Goal: Transaction & Acquisition: Purchase product/service

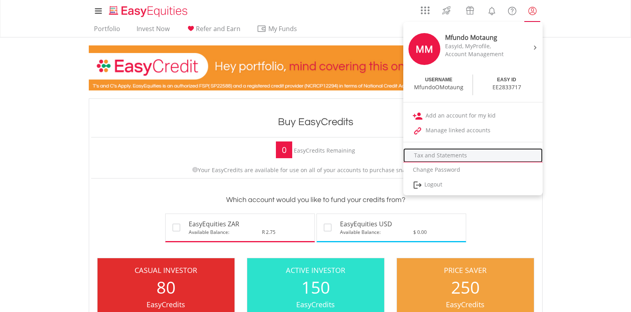
click at [429, 154] on link "Tax and Statements" at bounding box center [472, 155] width 139 height 14
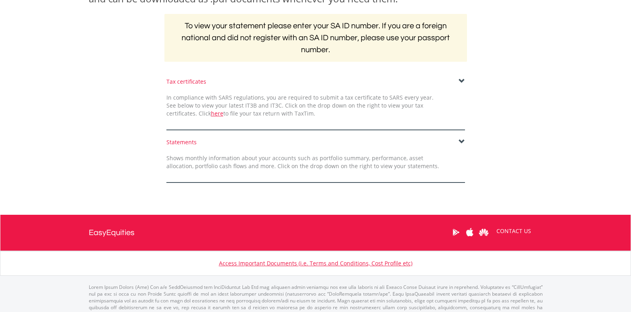
scroll to position [78, 0]
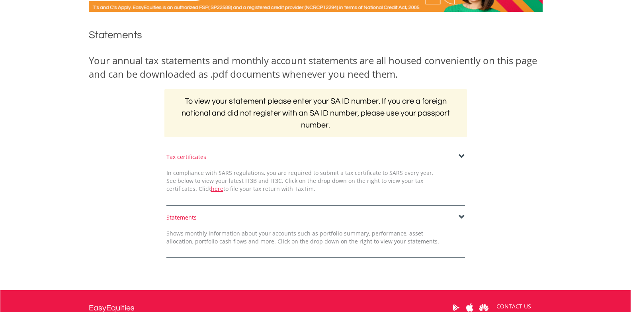
click at [458, 154] on div "Tax certificates" at bounding box center [315, 157] width 299 height 8
click at [460, 157] on span at bounding box center [462, 156] width 6 height 6
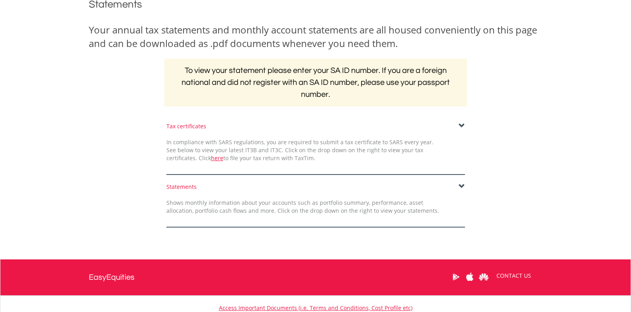
scroll to position [171, 0]
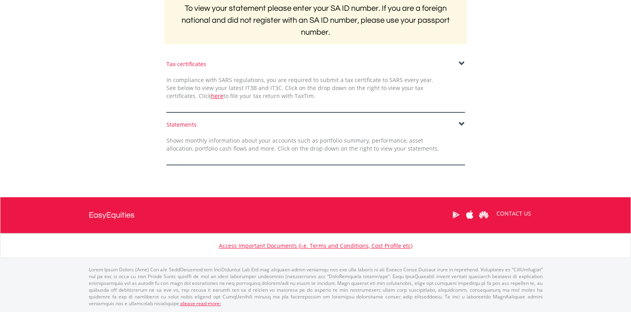
click at [462, 123] on span at bounding box center [462, 124] width 6 height 6
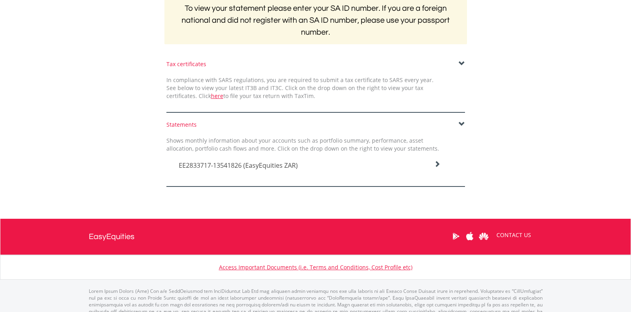
click at [458, 67] on div "Tax certificates" at bounding box center [315, 64] width 299 height 8
click at [460, 63] on span at bounding box center [462, 64] width 6 height 6
click at [462, 63] on span at bounding box center [462, 64] width 6 height 6
click at [266, 166] on span "EE2833717-13541826 (EasyEquities ZAR)" at bounding box center [238, 165] width 119 height 9
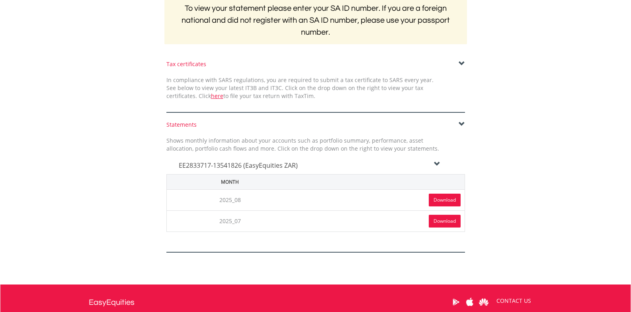
click at [436, 219] on link "Download" at bounding box center [445, 221] width 32 height 13
click at [441, 198] on link "Download" at bounding box center [445, 200] width 32 height 13
click at [211, 97] on link "here" at bounding box center [217, 96] width 12 height 8
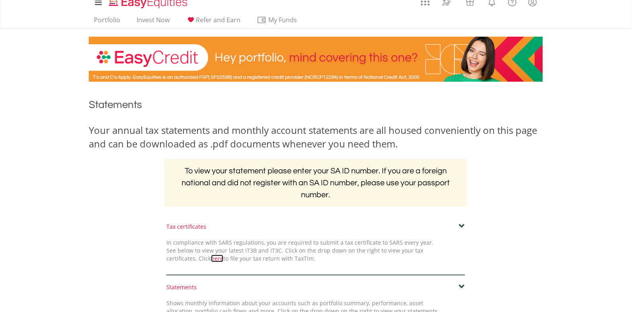
scroll to position [0, 0]
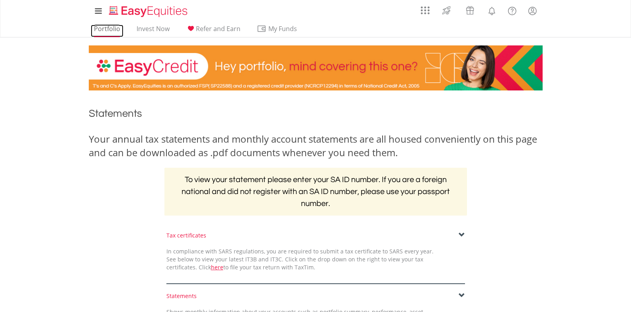
click at [110, 30] on link "Portfolio" at bounding box center [107, 31] width 33 height 12
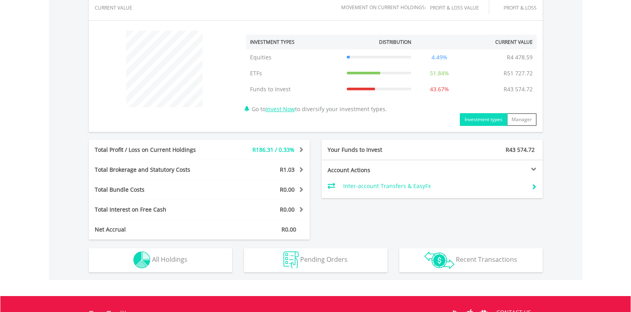
scroll to position [378, 0]
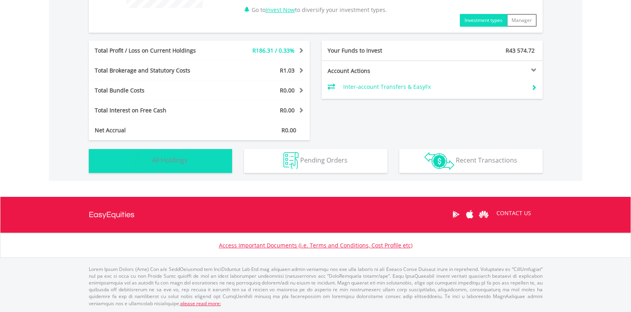
click at [206, 159] on button "Holdings All Holdings" at bounding box center [160, 161] width 143 height 24
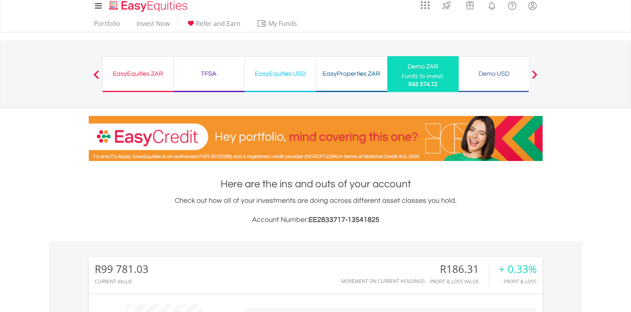
scroll to position [0, 0]
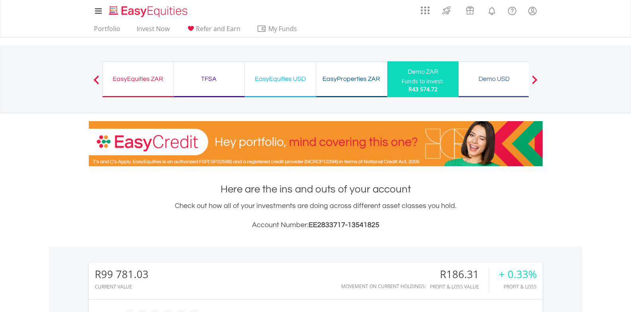
click at [509, 71] on div "Demo USD Funds to invest: R43 574.72" at bounding box center [494, 79] width 71 height 36
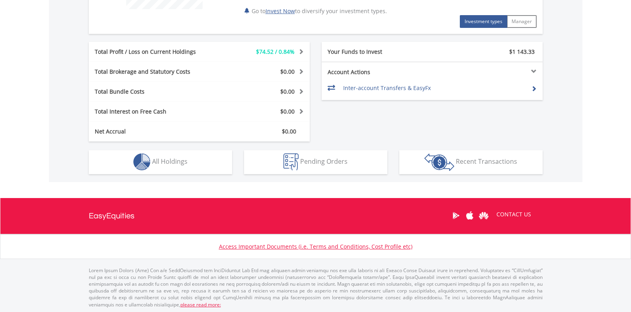
scroll to position [378, 0]
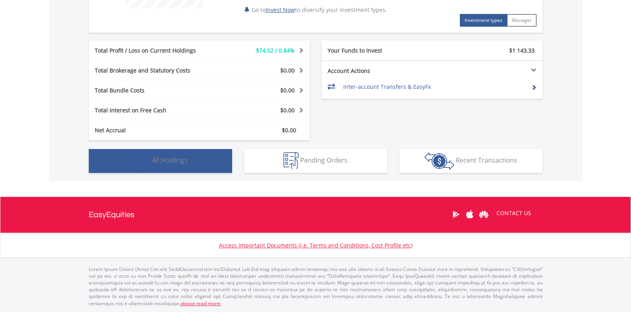
click at [120, 157] on button "Holdings All Holdings" at bounding box center [160, 161] width 143 height 24
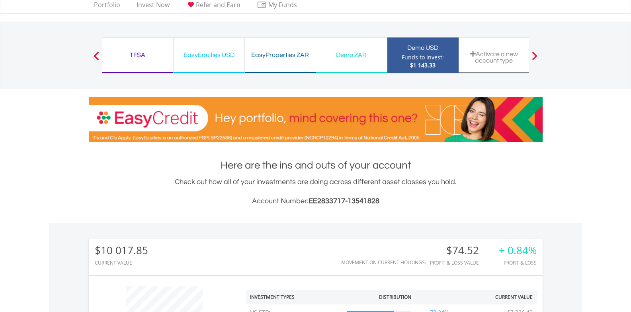
scroll to position [4, 0]
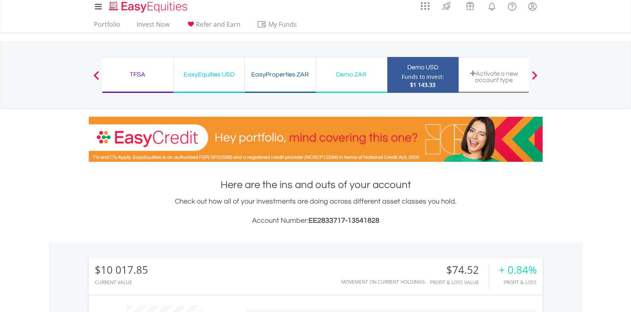
click at [268, 78] on div "EasyProperties ZAR" at bounding box center [280, 74] width 61 height 11
click at [186, 83] on div "EasyEquities USD Funds to invest: $1 143.33" at bounding box center [209, 75] width 71 height 36
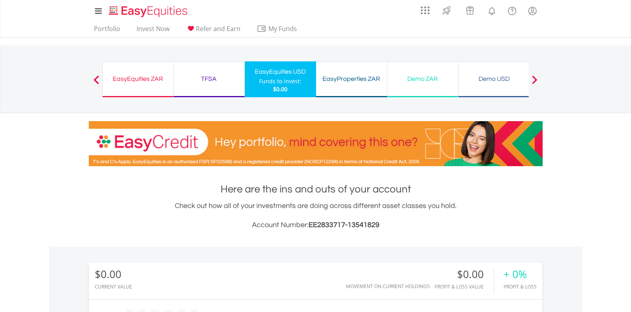
click at [210, 81] on div "TFSA" at bounding box center [208, 78] width 61 height 11
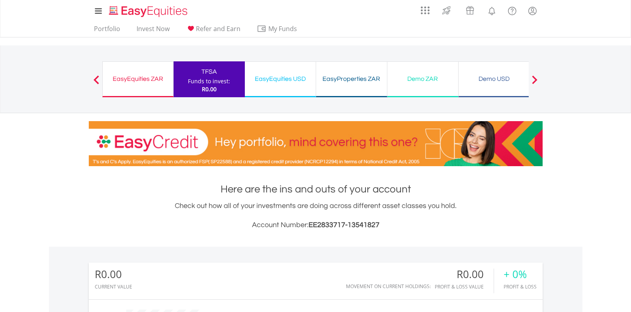
click at [153, 72] on div "EasyEquities ZAR Funds to invest: R0.00" at bounding box center [137, 79] width 71 height 36
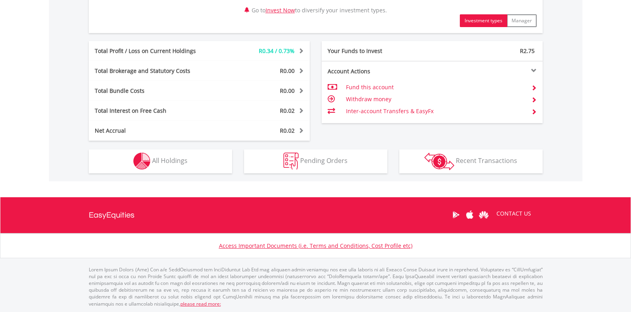
scroll to position [410, 0]
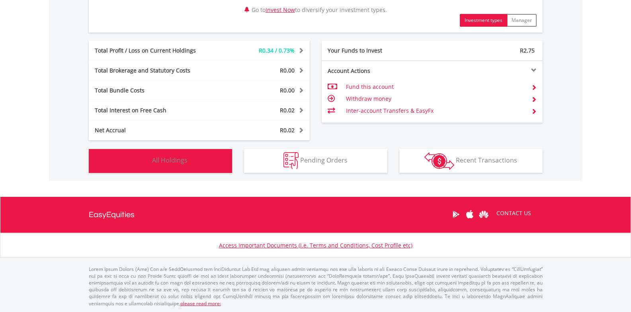
click at [134, 166] on img "button" at bounding box center [141, 160] width 17 height 17
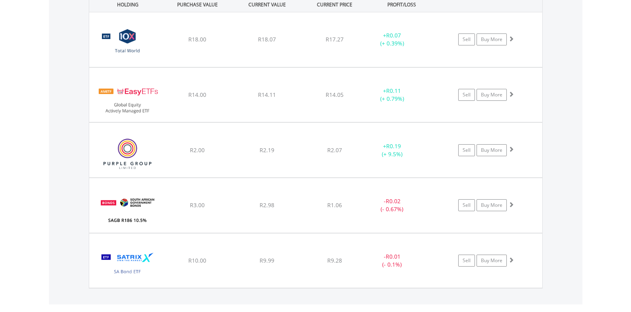
scroll to position [607, 0]
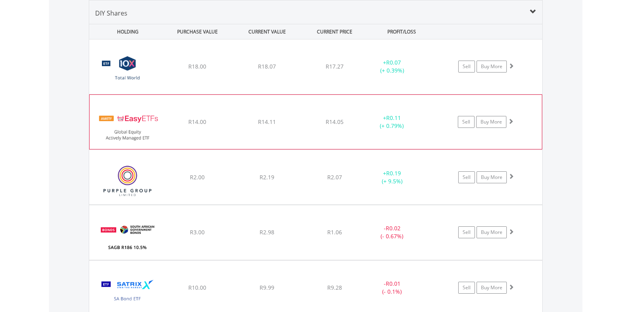
click at [100, 125] on img at bounding box center [128, 126] width 68 height 42
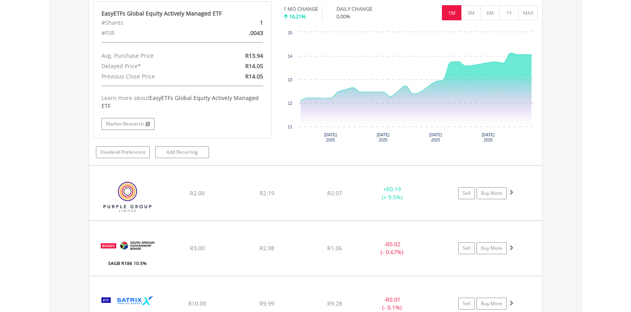
scroll to position [793, 0]
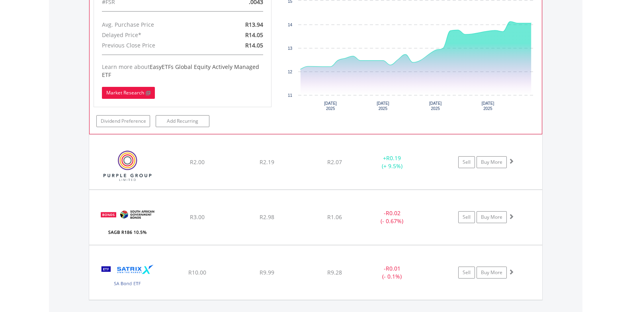
click at [121, 96] on link "Market Research" at bounding box center [128, 93] width 53 height 12
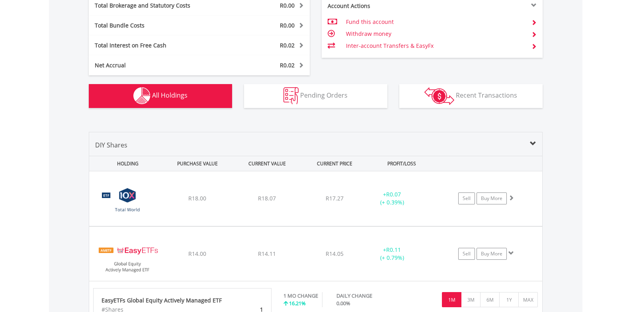
scroll to position [556, 0]
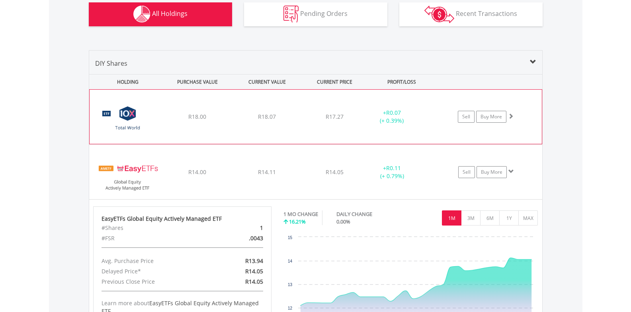
click at [159, 126] on img at bounding box center [128, 121] width 68 height 42
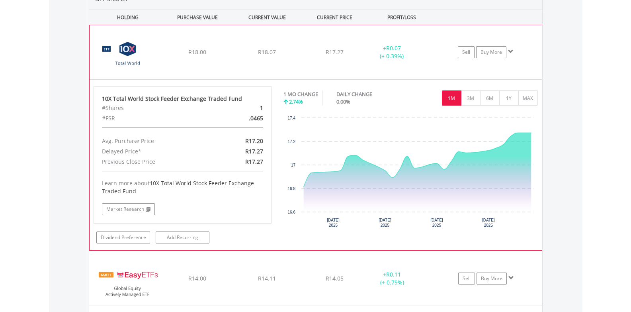
scroll to position [649, 0]
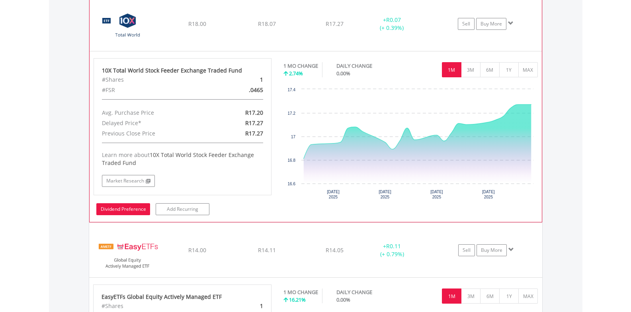
click at [133, 205] on link "Dividend Preference" at bounding box center [123, 209] width 54 height 12
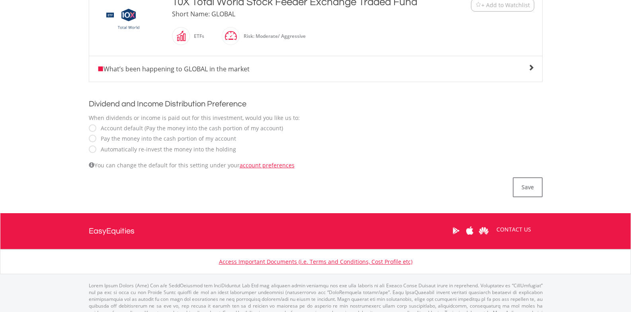
scroll to position [231, 0]
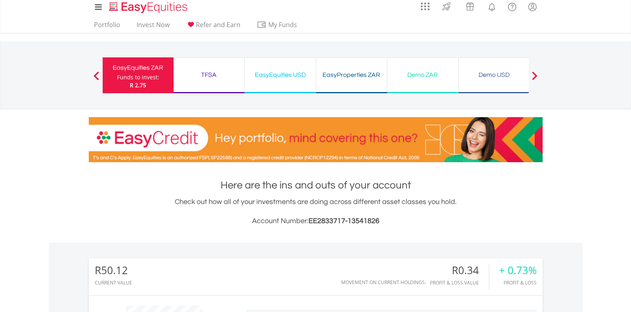
scroll to position [372, 0]
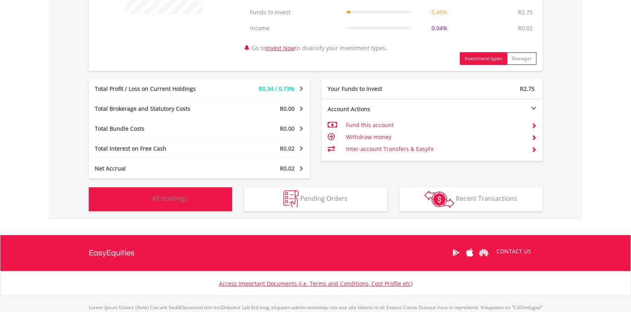
click at [130, 197] on button "Holdings All Holdings" at bounding box center [160, 199] width 143 height 24
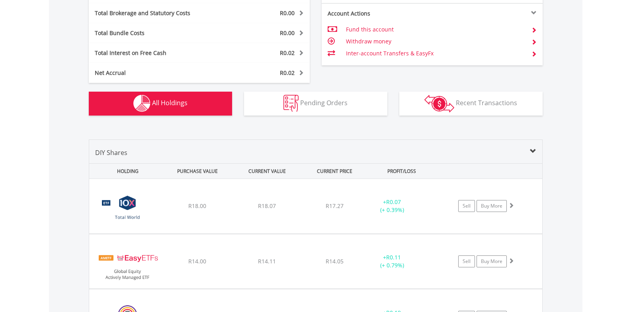
scroll to position [607, 0]
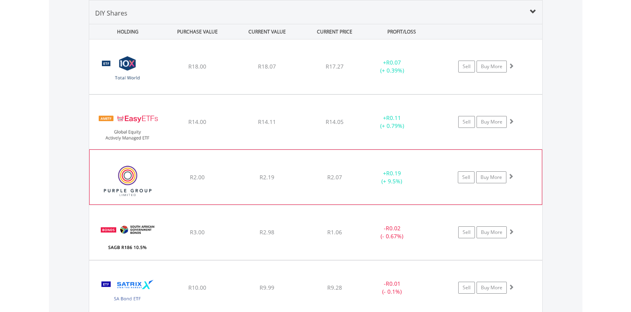
click at [107, 163] on img at bounding box center [128, 181] width 68 height 42
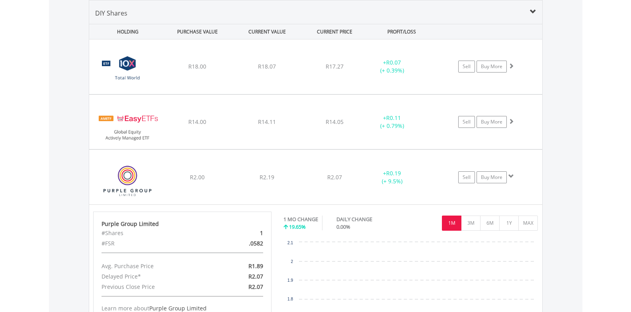
scroll to position [700, 0]
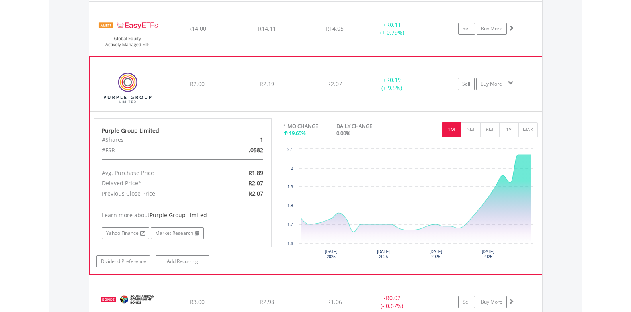
click at [150, 81] on img at bounding box center [128, 88] width 68 height 42
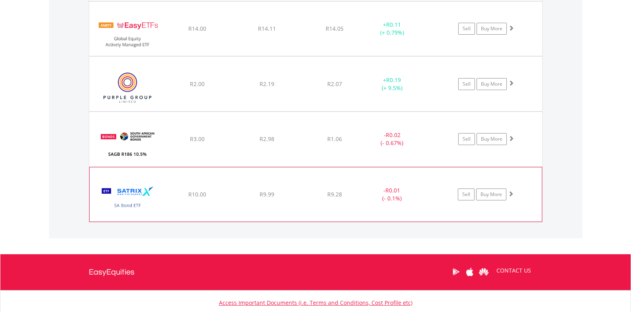
click at [160, 188] on img at bounding box center [128, 198] width 68 height 42
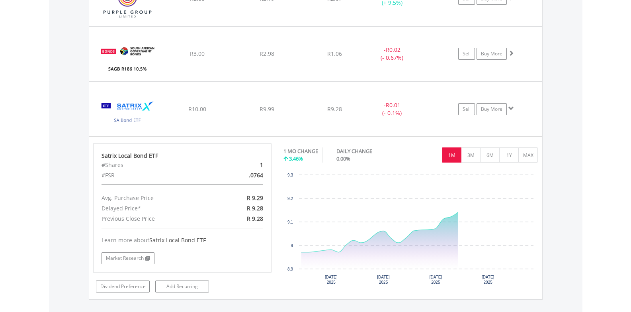
scroll to position [793, 0]
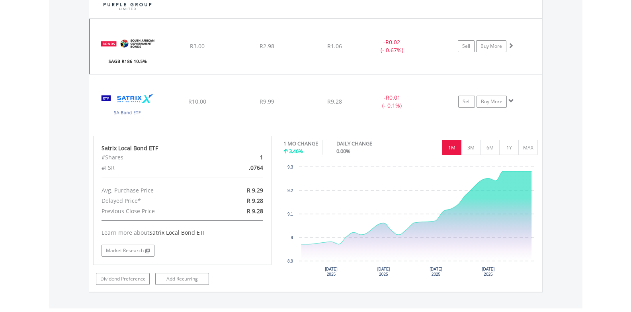
click at [141, 54] on img at bounding box center [128, 50] width 68 height 42
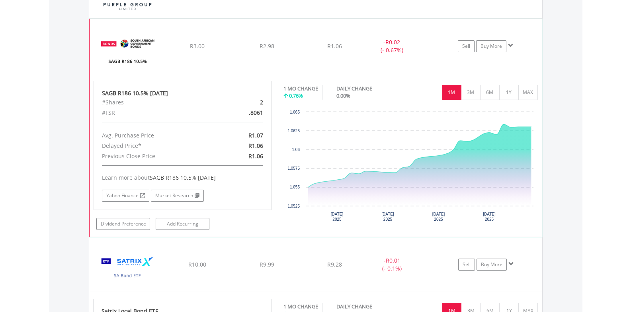
click at [153, 52] on img at bounding box center [128, 50] width 68 height 42
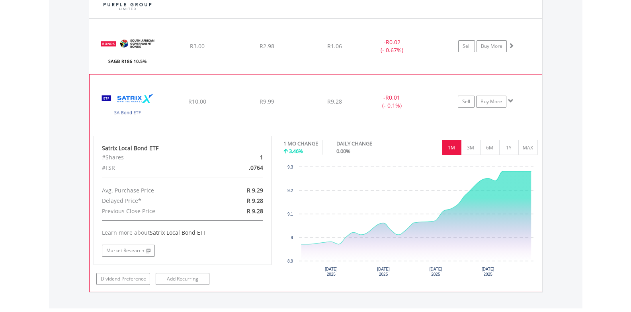
click at [148, 87] on img at bounding box center [128, 105] width 68 height 42
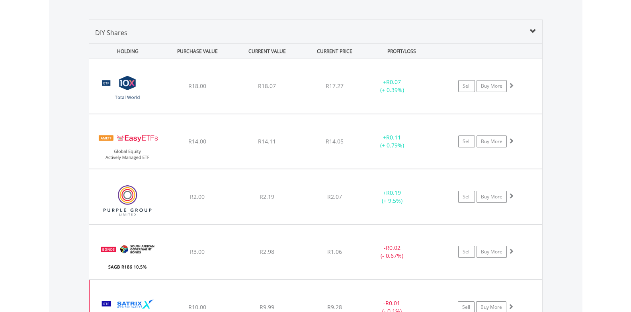
scroll to position [574, 0]
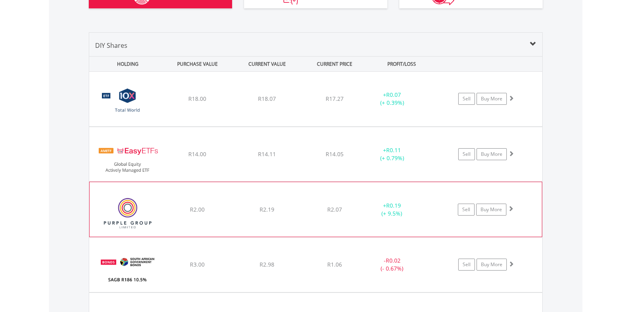
click at [134, 201] on img at bounding box center [128, 213] width 68 height 42
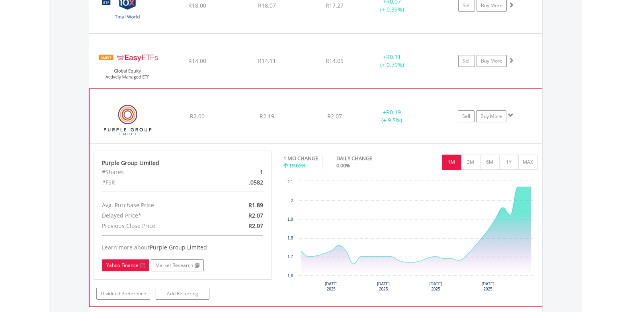
scroll to position [760, 0]
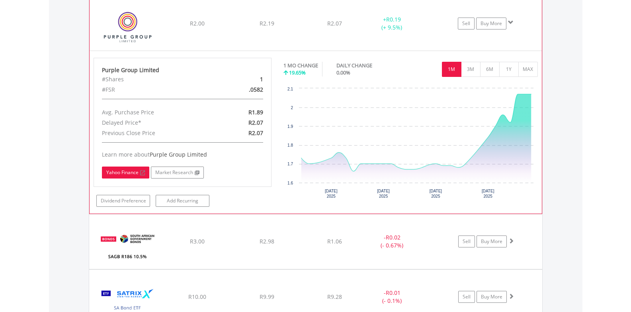
click at [128, 174] on link "Yahoo Finance" at bounding box center [125, 172] width 47 height 12
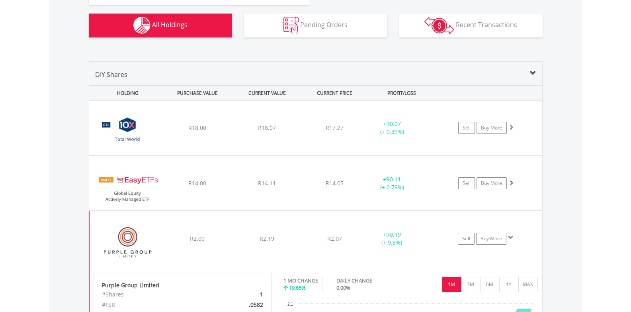
scroll to position [574, 0]
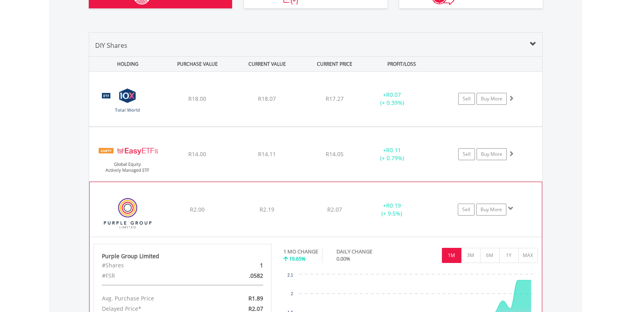
click at [175, 195] on div "﻿ Purple Group Limited R2.00 R2.19 R2.07 + R0.19 (+ 9.5%) Sell Buy More" at bounding box center [316, 209] width 452 height 54
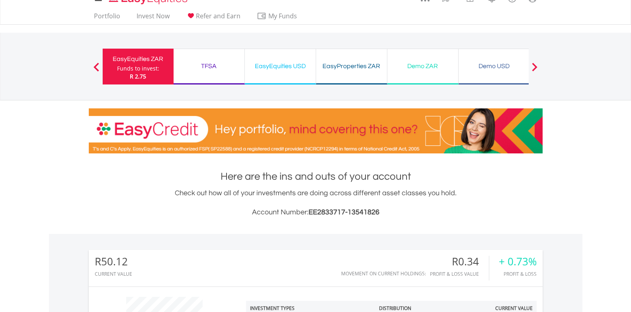
scroll to position [0, 0]
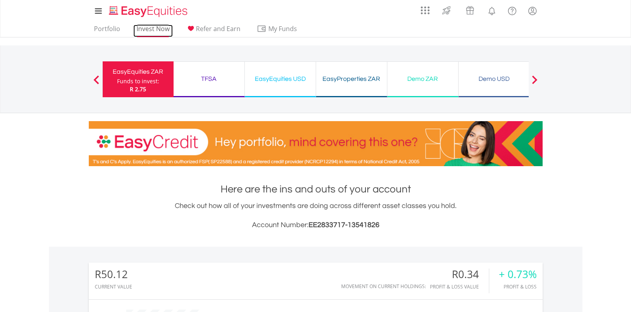
click at [139, 29] on link "Invest Now" at bounding box center [152, 31] width 39 height 12
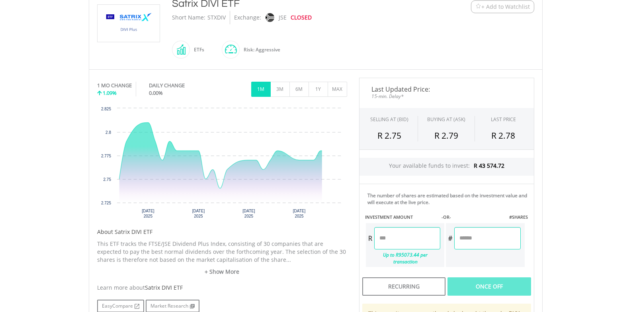
scroll to position [279, 0]
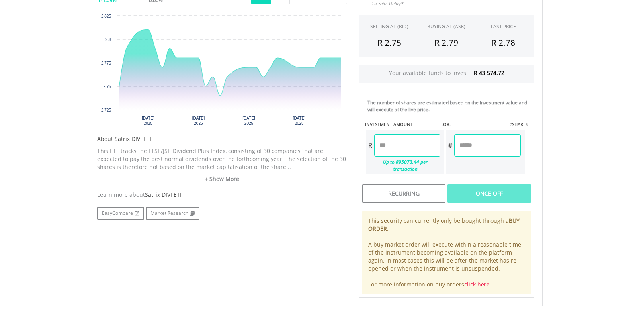
click at [408, 147] on input "number" at bounding box center [407, 145] width 66 height 22
click at [380, 145] on input "number" at bounding box center [407, 145] width 66 height 22
type input "********"
type input "*********"
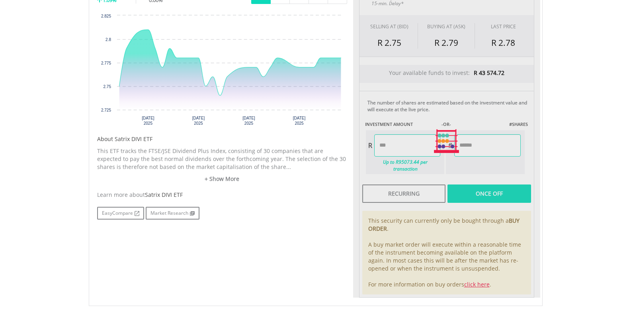
click at [563, 131] on body "My Investments Invest Now New Listings Sell My Recurring Investments Pending Or…" at bounding box center [315, 86] width 631 height 730
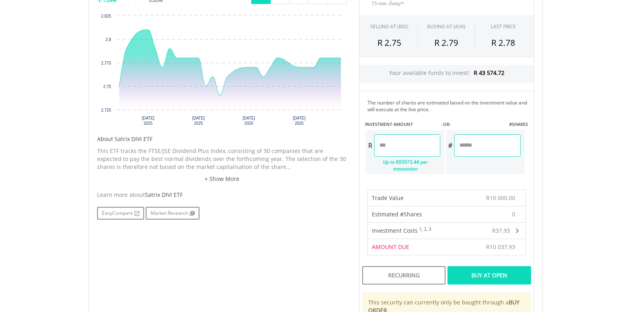
click at [481, 266] on div "Buy At Open" at bounding box center [489, 275] width 83 height 18
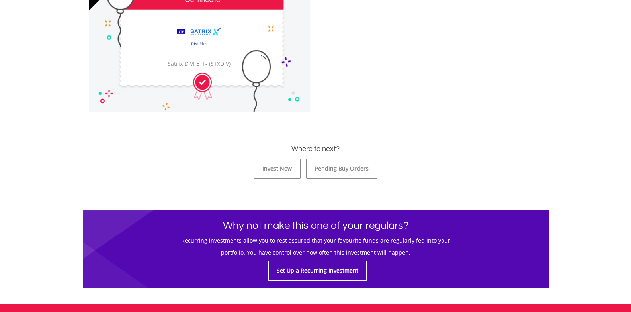
scroll to position [279, 0]
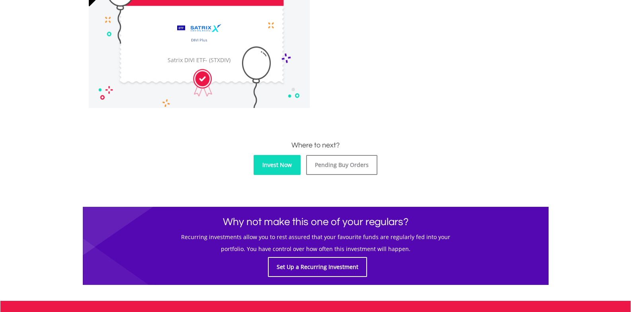
click at [274, 160] on link "Invest Now" at bounding box center [277, 165] width 47 height 20
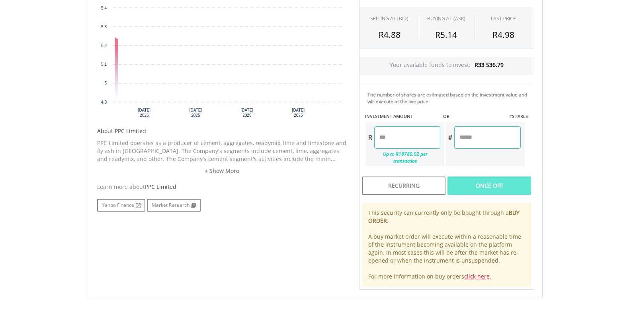
scroll to position [246, 0]
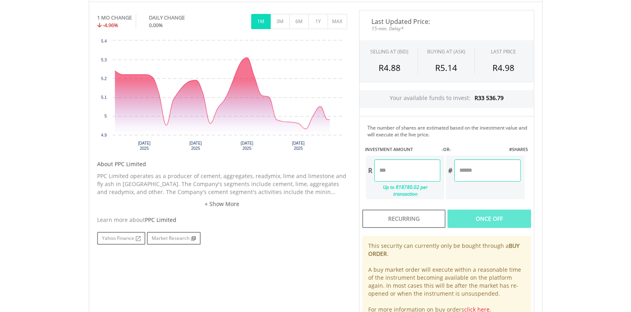
click at [396, 171] on input "number" at bounding box center [407, 170] width 66 height 22
type input "******"
type input "*******"
click at [627, 167] on body "My Investments Invest Now New Listings Sell My Recurring Investments Pending Or…" at bounding box center [315, 115] width 631 height 722
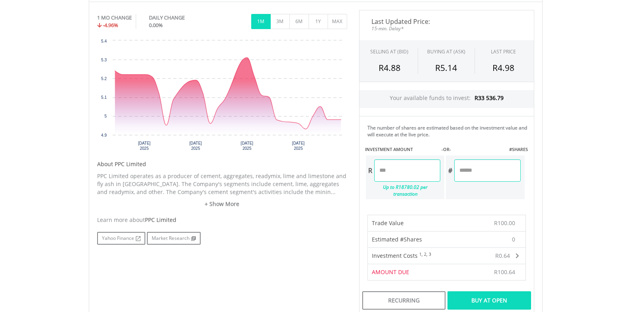
click at [475, 294] on div "Buy At Open" at bounding box center [489, 300] width 83 height 18
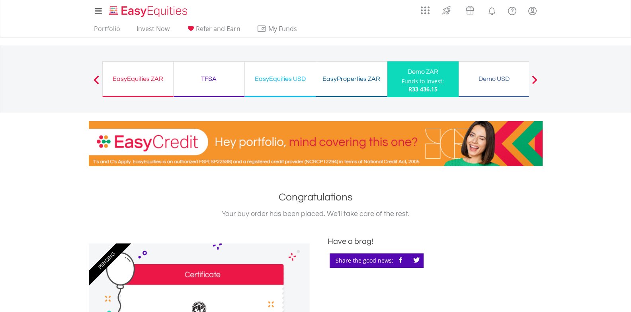
scroll to position [279, 0]
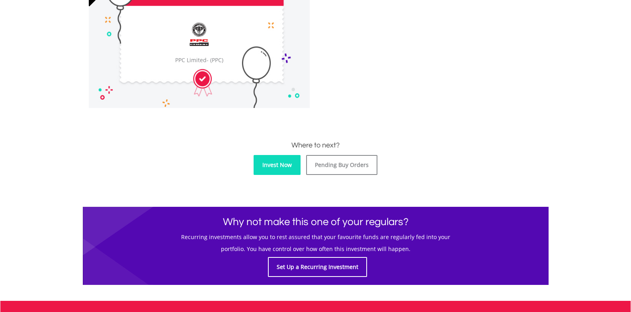
click at [267, 162] on link "Invest Now" at bounding box center [277, 165] width 47 height 20
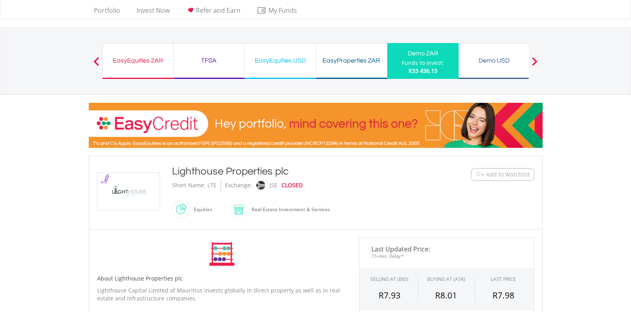
scroll to position [279, 0]
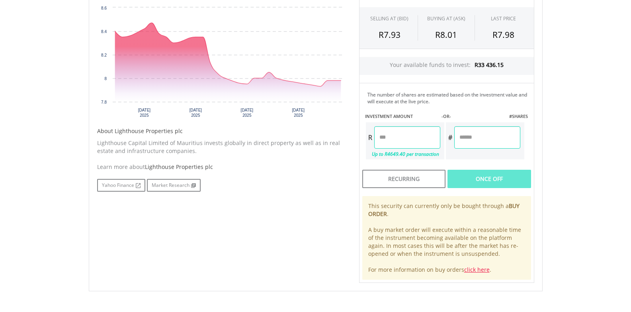
click at [410, 141] on input "number" at bounding box center [407, 137] width 66 height 22
type input "******"
type input "*******"
click at [528, 176] on div "Last Updated Price: 15-min. Delay* SELLING AT (BID) BUYING AT (ASK) LAST PRICE …" at bounding box center [446, 130] width 187 height 306
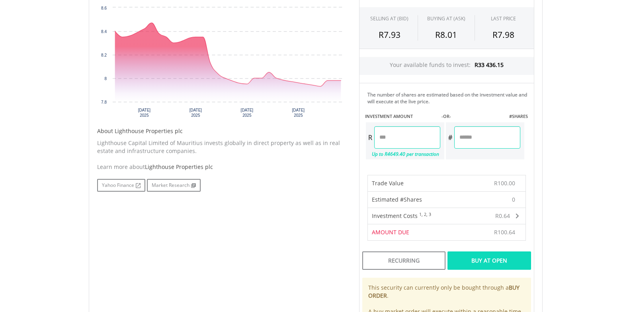
click at [500, 256] on div "Buy At Open" at bounding box center [489, 260] width 83 height 18
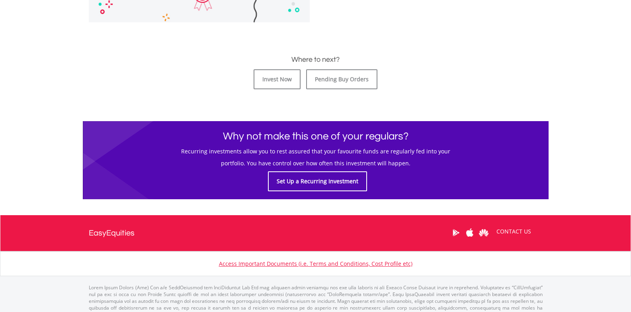
scroll to position [372, 0]
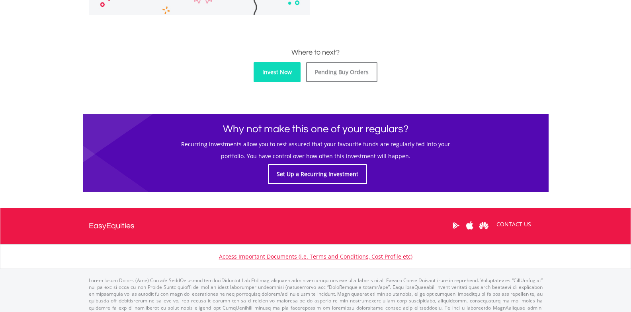
click at [280, 79] on link "Invest Now" at bounding box center [277, 72] width 47 height 20
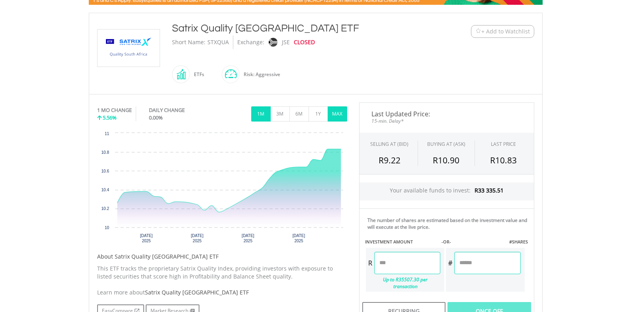
scroll to position [186, 0]
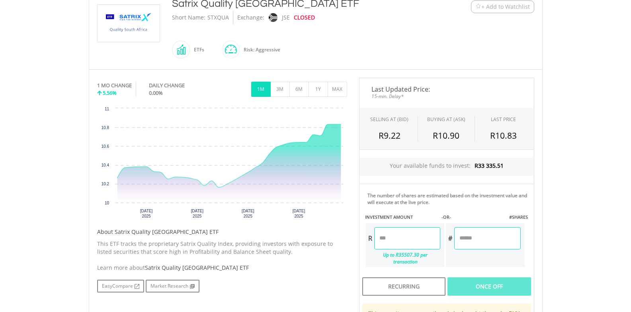
click at [399, 239] on input "number" at bounding box center [407, 238] width 66 height 22
click at [569, 216] on body "My Investments Invest Now New Listings Sell My Recurring Investments Pending Or…" at bounding box center [315, 179] width 631 height 730
type input "*******"
type input "********"
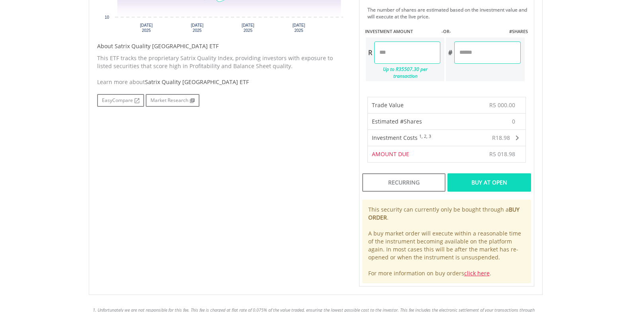
scroll to position [279, 0]
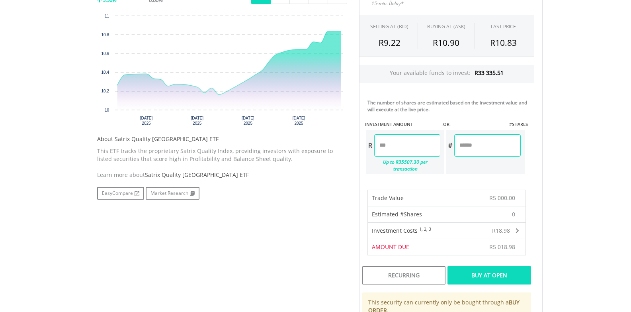
click at [498, 266] on div "Buy At Open" at bounding box center [489, 275] width 83 height 18
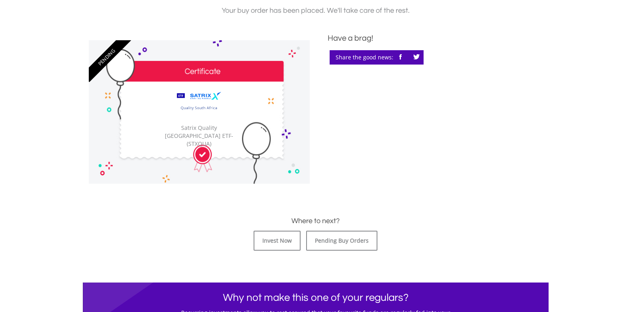
scroll to position [279, 0]
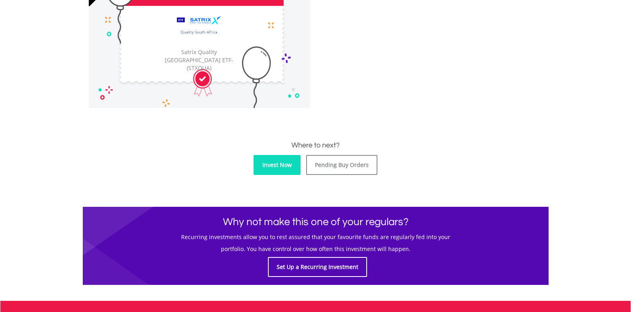
click at [269, 171] on link "Invest Now" at bounding box center [277, 165] width 47 height 20
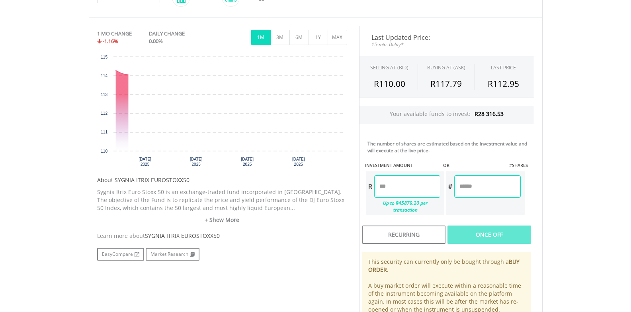
scroll to position [279, 0]
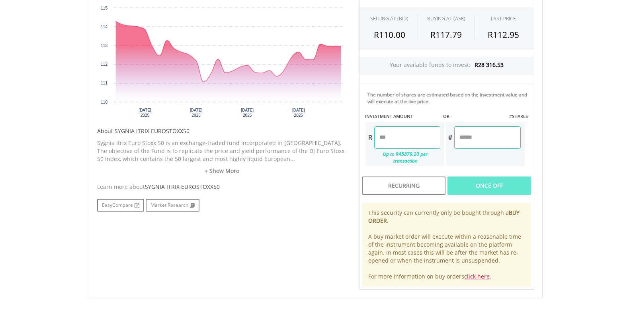
click at [410, 134] on input "number" at bounding box center [407, 137] width 66 height 22
click at [570, 119] on body "My Investments Invest Now New Listings Sell My Recurring Investments Pending Or…" at bounding box center [315, 82] width 631 height 722
type input "********"
type input "*******"
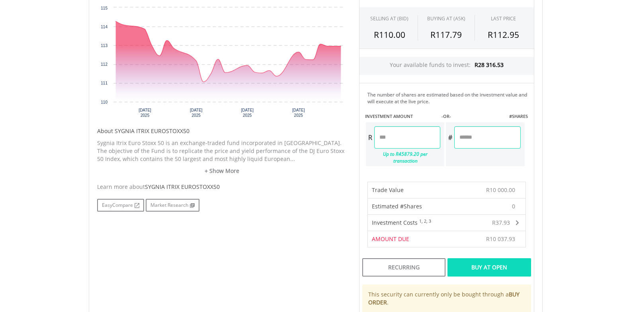
click at [486, 262] on div "Buy At Open" at bounding box center [489, 267] width 83 height 18
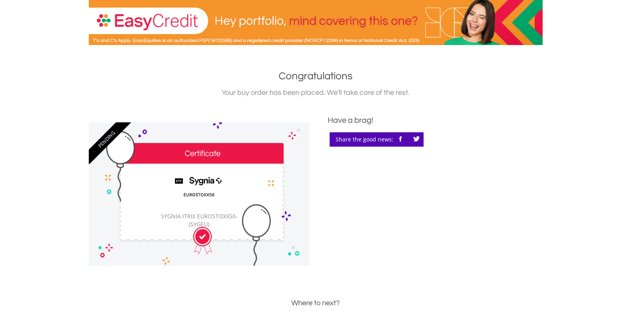
scroll to position [372, 0]
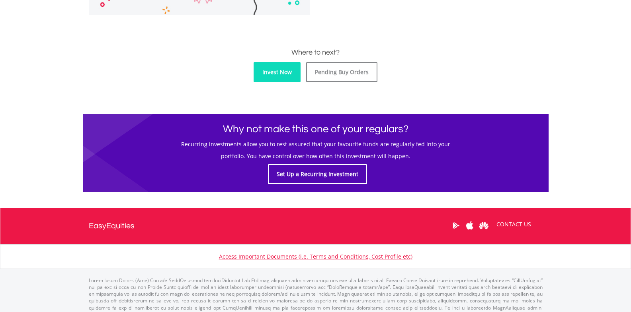
click at [288, 72] on link "Invest Now" at bounding box center [277, 72] width 47 height 20
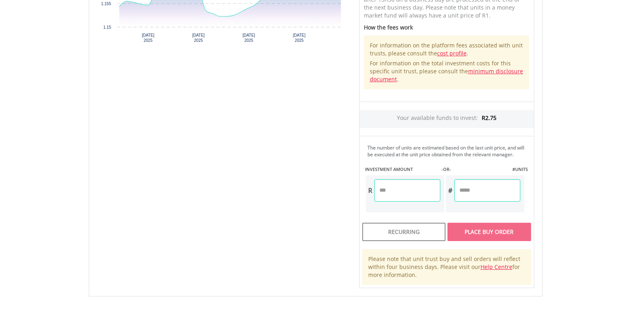
scroll to position [432, 0]
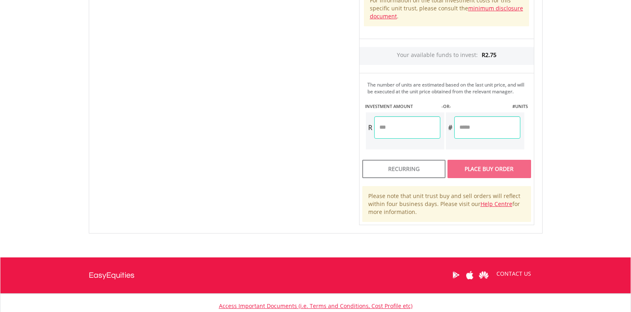
click at [407, 131] on input "number" at bounding box center [407, 127] width 66 height 22
type input "****"
type input "******"
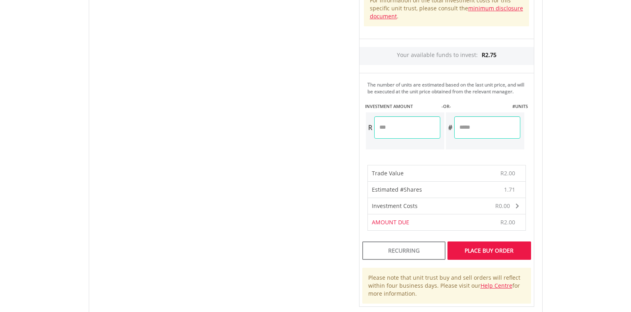
click at [495, 247] on div "Place Buy Order" at bounding box center [489, 250] width 83 height 18
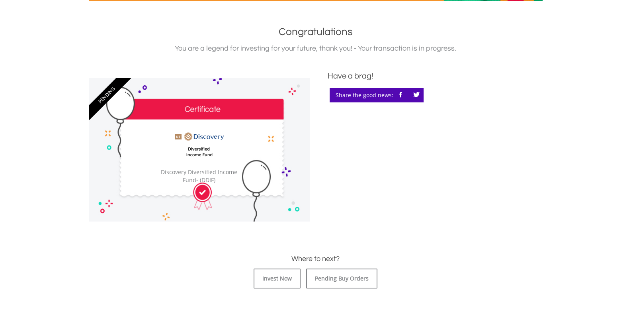
scroll to position [279, 0]
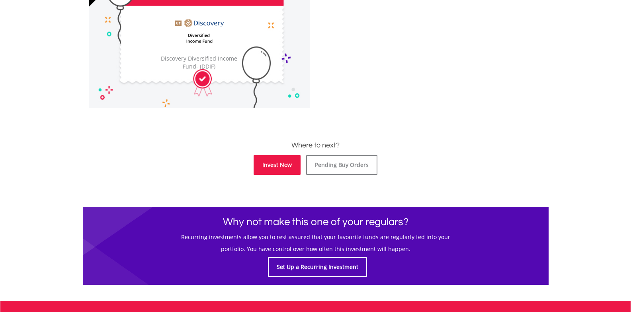
click at [268, 160] on link "Invest Now" at bounding box center [277, 165] width 47 height 20
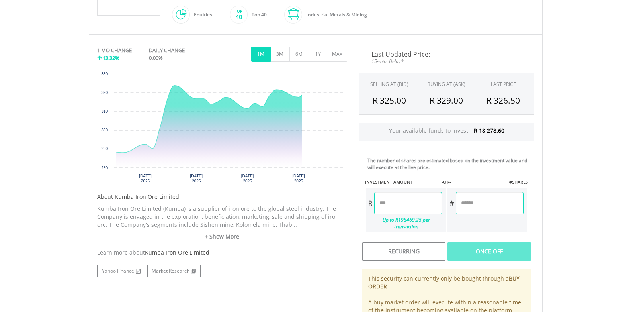
scroll to position [372, 0]
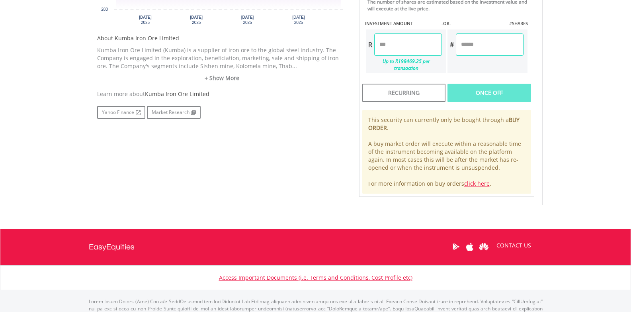
click at [410, 41] on input "number" at bounding box center [408, 44] width 68 height 22
type input "*"
type input "*******"
type input "******"
click at [533, 121] on div "Last Updated Price: 15-min. Delay* SELLING AT (BID) BUYING AT (ASK) LAST PRICE …" at bounding box center [446, 40] width 187 height 313
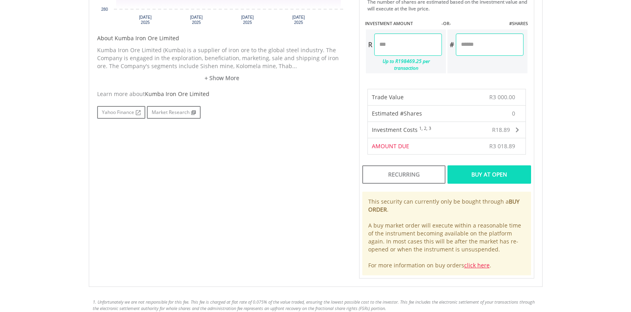
click at [475, 169] on div "Buy At Open" at bounding box center [489, 174] width 83 height 18
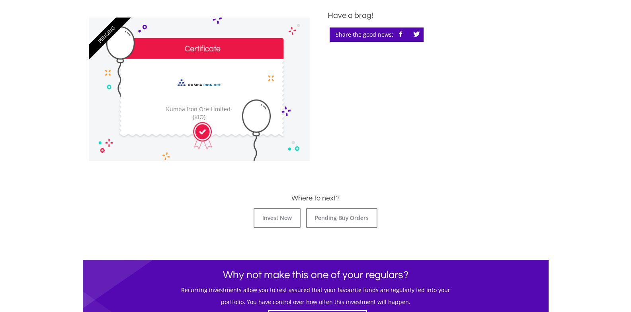
scroll to position [197, 0]
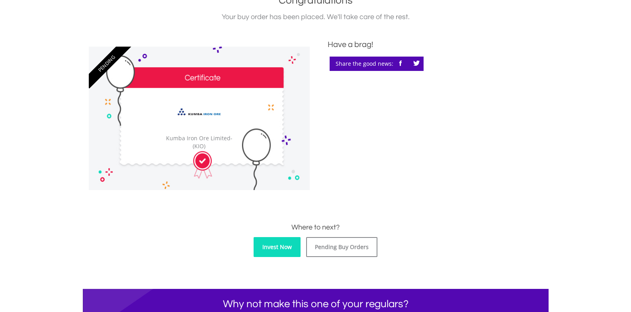
click at [261, 252] on link "Invest Now" at bounding box center [277, 247] width 47 height 20
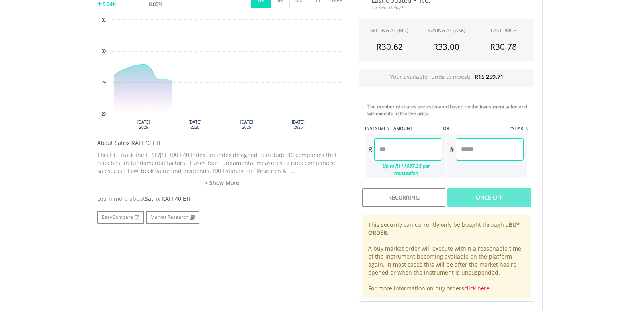
scroll to position [279, 0]
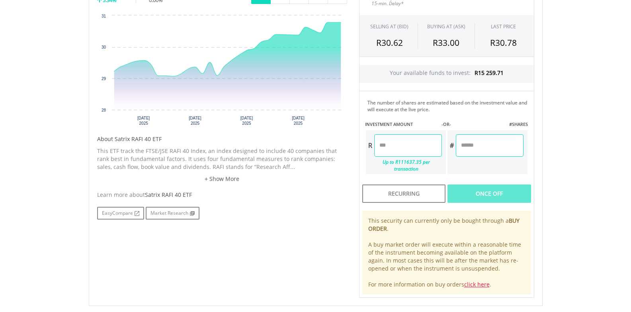
click at [425, 152] on input "number" at bounding box center [408, 145] width 68 height 22
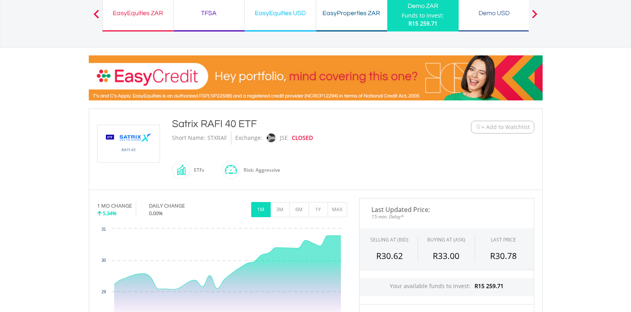
scroll to position [186, 0]
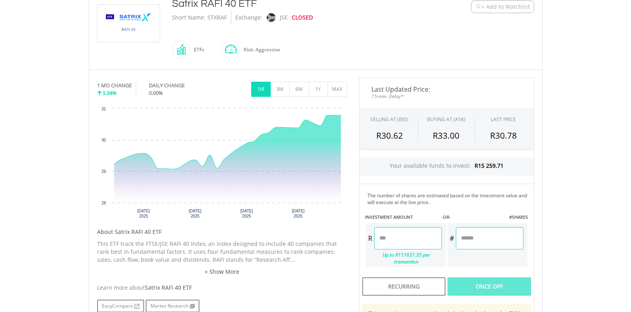
click at [403, 249] on input "number" at bounding box center [408, 238] width 68 height 22
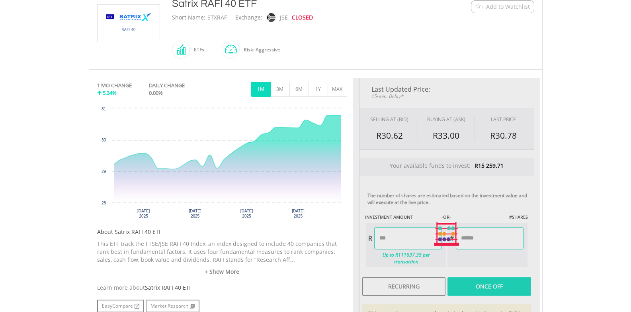
click at [603, 168] on body "My Investments Invest Now New Listings Sell My Recurring Investments Pending Or…" at bounding box center [315, 179] width 631 height 730
type input "*******"
type input "******"
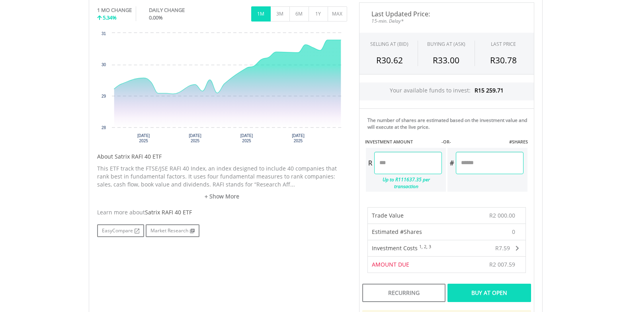
scroll to position [372, 0]
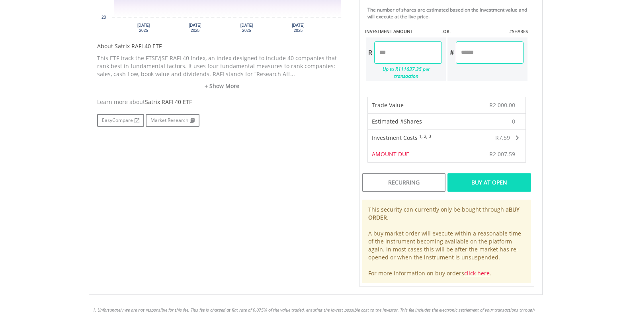
click at [508, 173] on div "Buy At Open" at bounding box center [489, 182] width 83 height 18
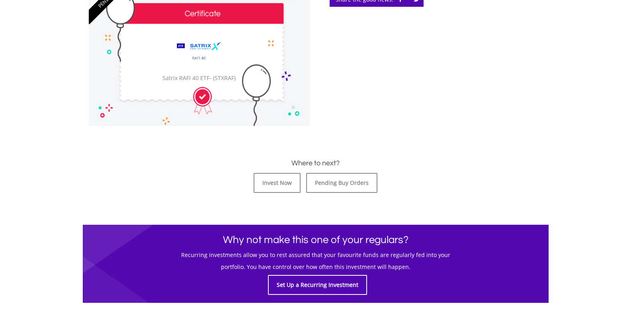
scroll to position [279, 0]
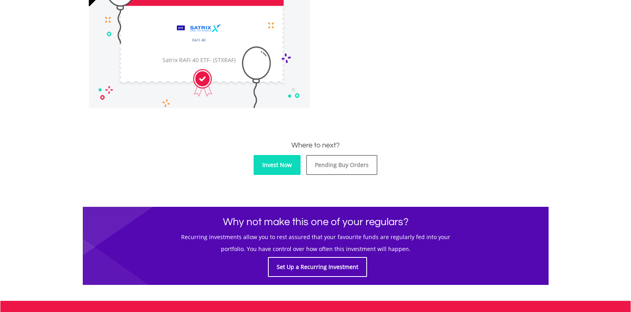
click at [282, 174] on link "Invest Now" at bounding box center [277, 165] width 47 height 20
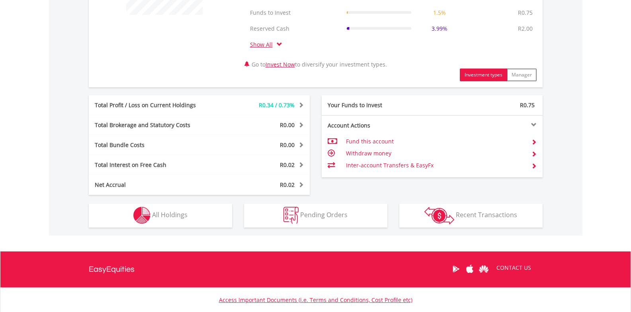
scroll to position [372, 0]
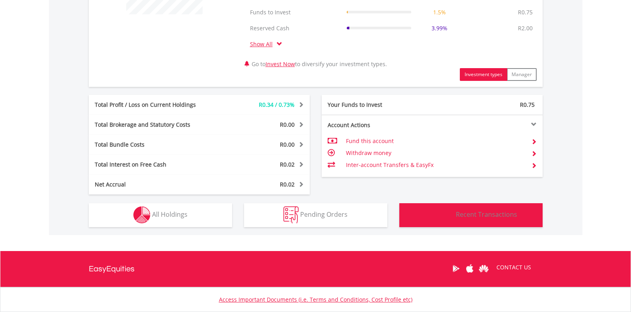
click at [434, 218] on img "button" at bounding box center [440, 215] width 30 height 18
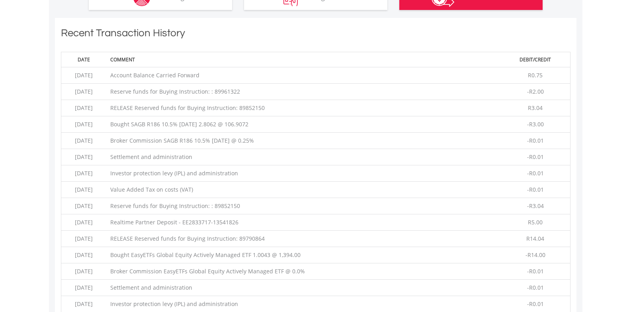
scroll to position [421, 0]
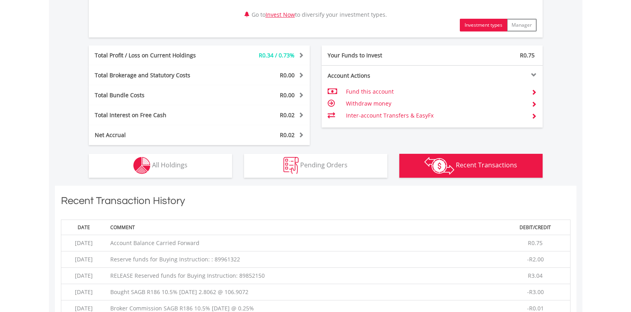
click at [399, 165] on button "Transactions Recent Transactions" at bounding box center [470, 166] width 143 height 24
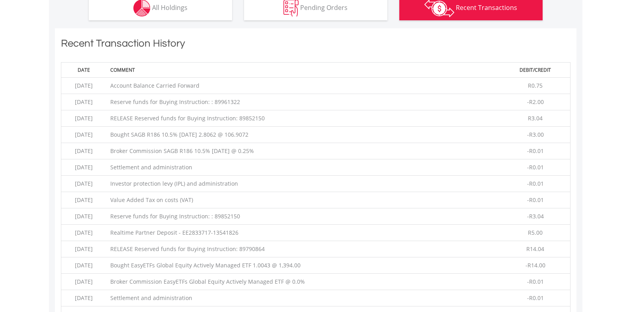
scroll to position [607, 0]
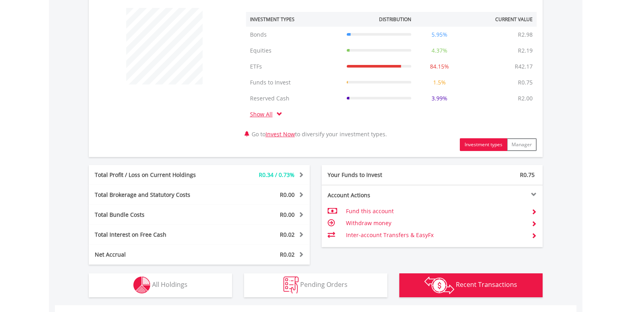
scroll to position [328, 0]
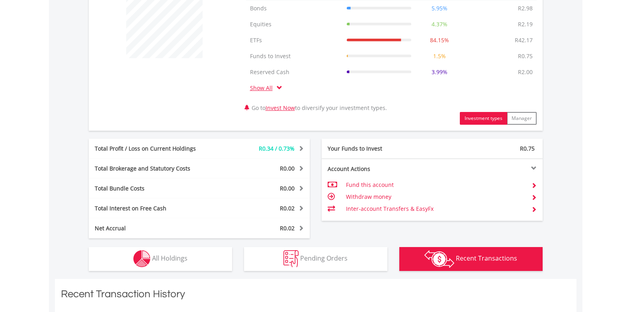
click at [532, 211] on span at bounding box center [534, 209] width 6 height 6
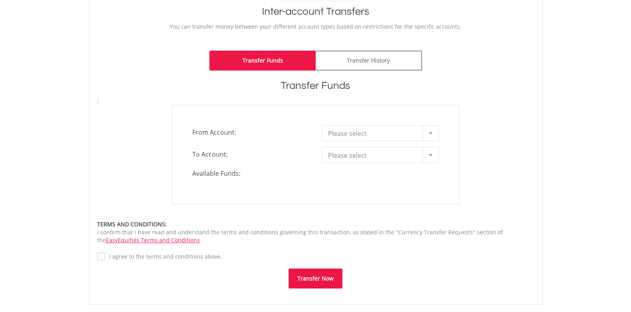
scroll to position [186, 0]
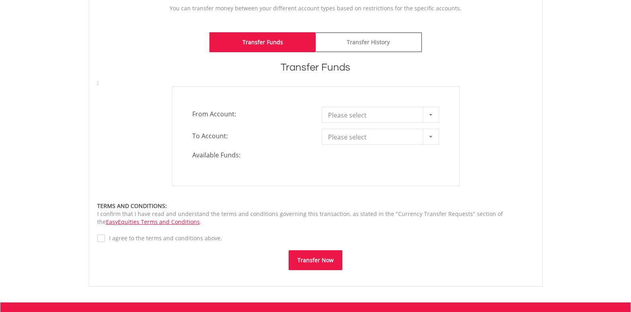
click at [404, 117] on span "Please select" at bounding box center [374, 115] width 93 height 16
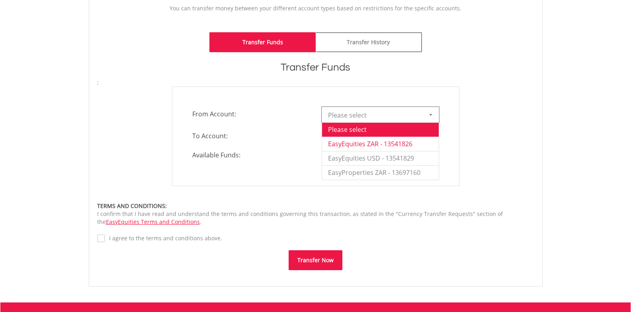
click at [405, 142] on li "EasyEquities ZAR - 13541826" at bounding box center [380, 144] width 117 height 14
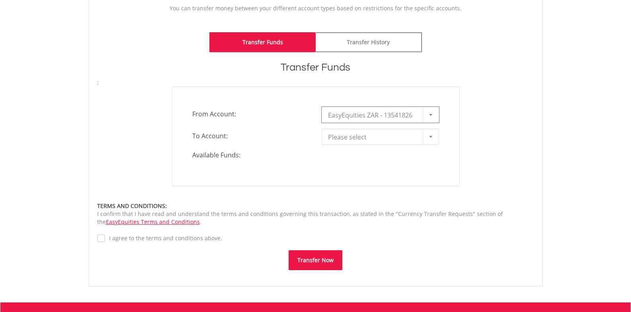
click at [405, 142] on span "Please select" at bounding box center [374, 137] width 93 height 16
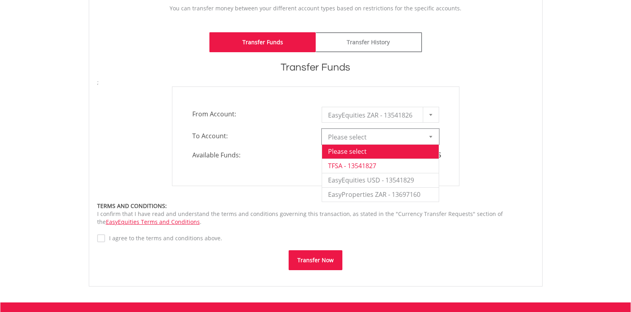
click at [397, 161] on li "TFSA - 13541827" at bounding box center [380, 166] width 117 height 14
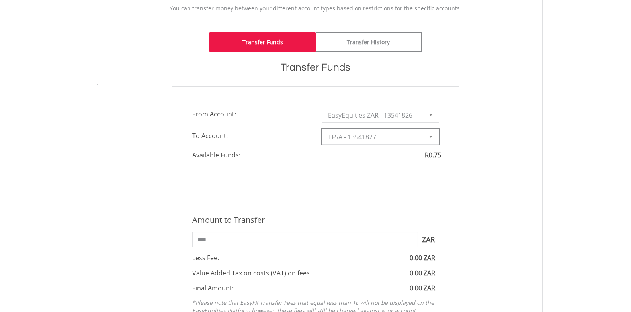
type input "*"
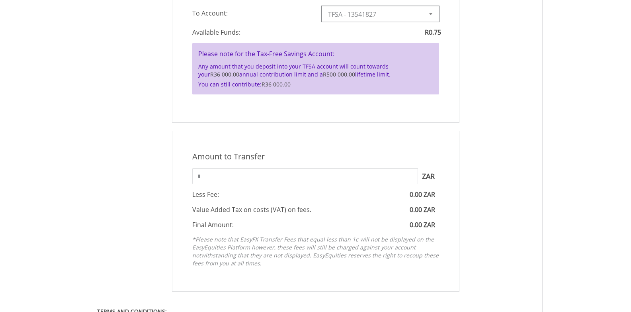
scroll to position [279, 0]
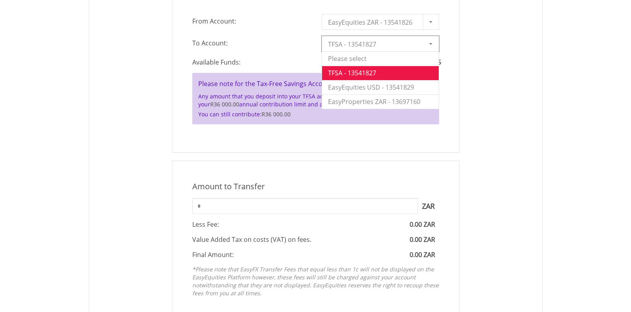
click at [425, 44] on div at bounding box center [431, 43] width 16 height 15
click at [423, 55] on li "Please select" at bounding box center [380, 58] width 117 height 14
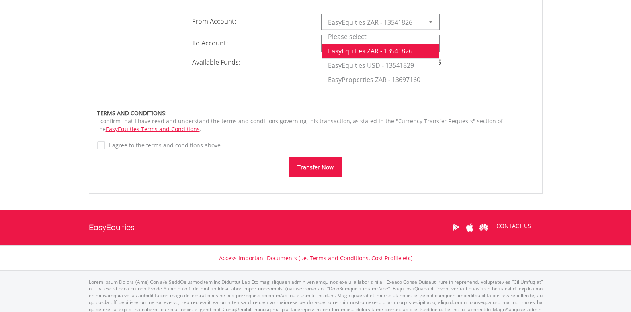
click at [438, 18] on div at bounding box center [431, 21] width 16 height 15
click at [418, 32] on li "Please select" at bounding box center [380, 36] width 117 height 14
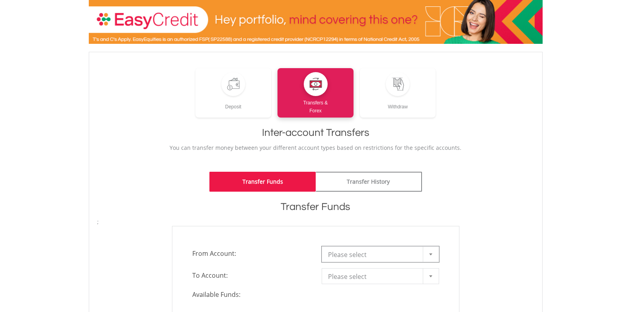
scroll to position [0, 0]
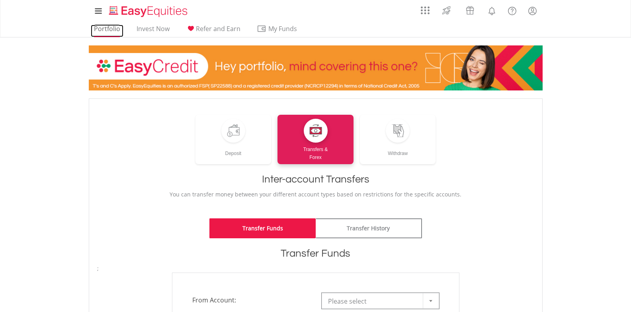
click at [117, 27] on link "Portfolio" at bounding box center [107, 31] width 33 height 12
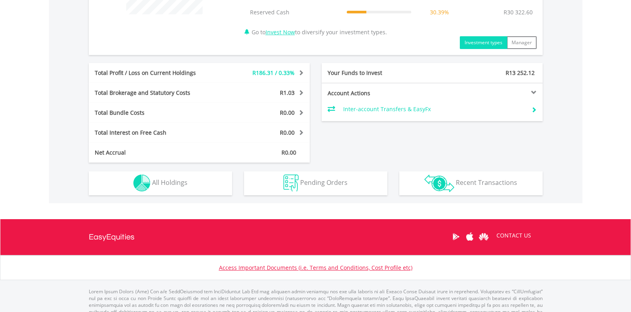
scroll to position [394, 0]
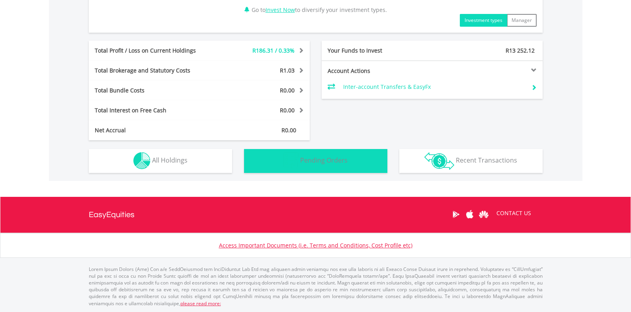
click at [346, 168] on button "Pending Orders Pending Orders" at bounding box center [315, 161] width 143 height 24
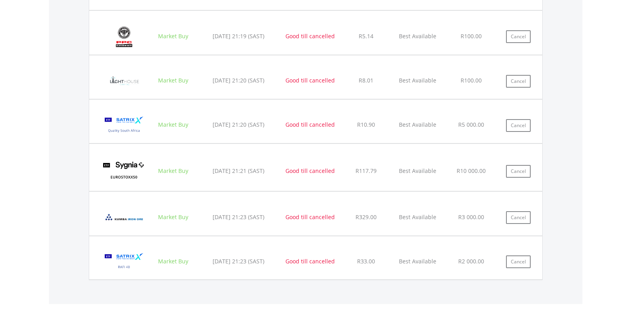
scroll to position [500, 0]
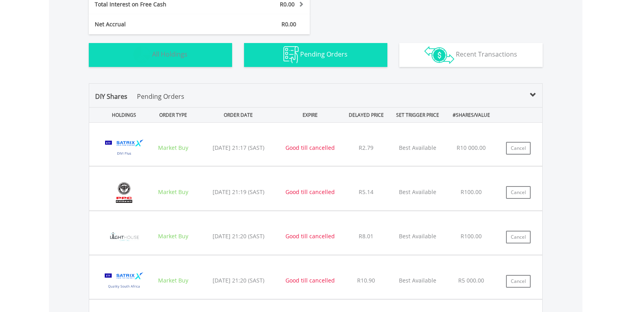
click at [180, 61] on button "Holdings All Holdings" at bounding box center [160, 55] width 143 height 24
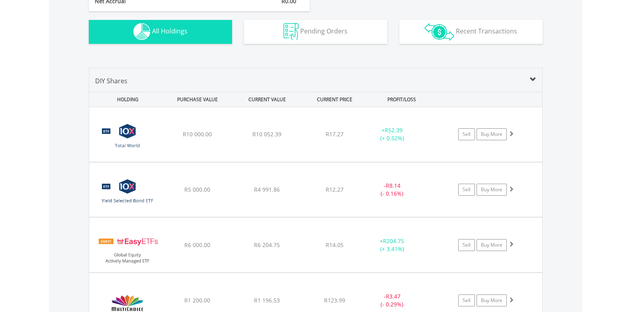
scroll to position [522, 0]
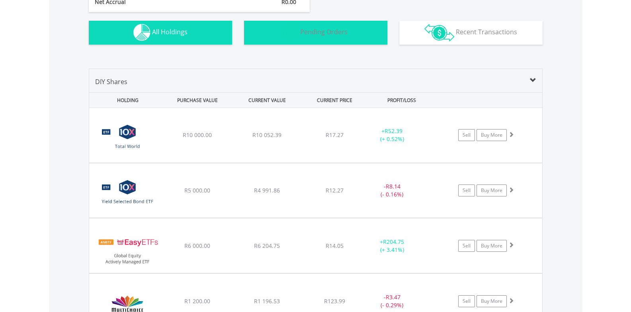
click at [326, 28] on span "Pending Orders" at bounding box center [323, 31] width 47 height 9
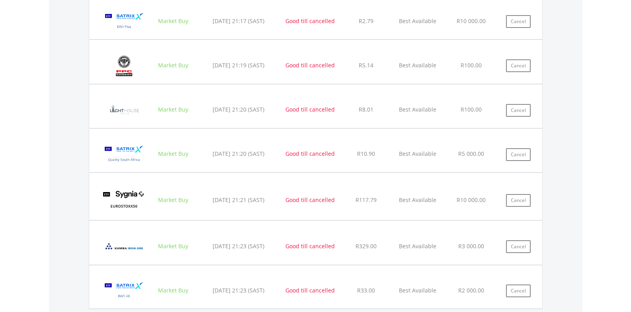
scroll to position [634, 0]
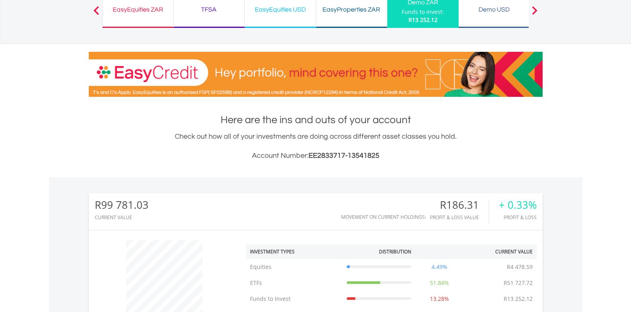
scroll to position [0, 0]
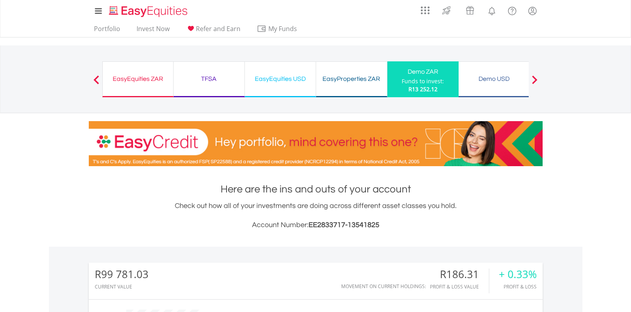
click at [329, 107] on div "Previous EasyEquities ZAR Funds to invest: R13 252.12 TFSA Funds to invest: R13…" at bounding box center [315, 78] width 427 height 67
click at [149, 78] on div "EasyEquities ZAR" at bounding box center [138, 78] width 61 height 11
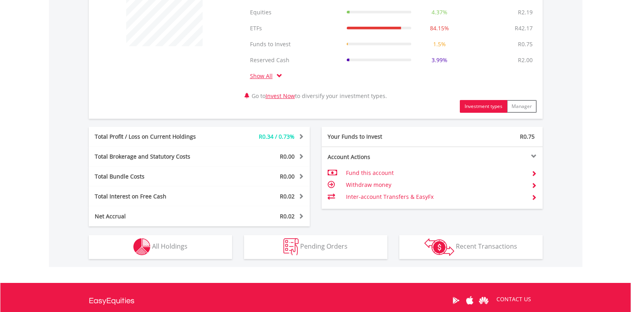
scroll to position [426, 0]
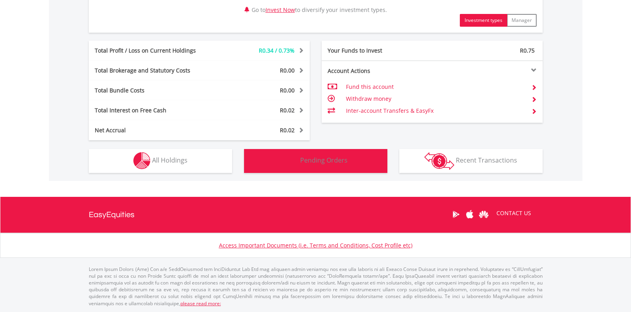
click at [315, 161] on span "Pending Orders" at bounding box center [323, 160] width 47 height 9
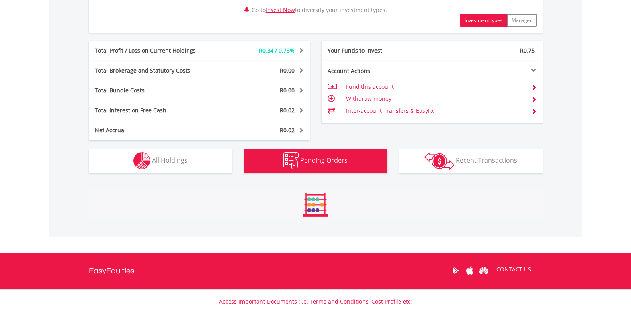
scroll to position [545, 0]
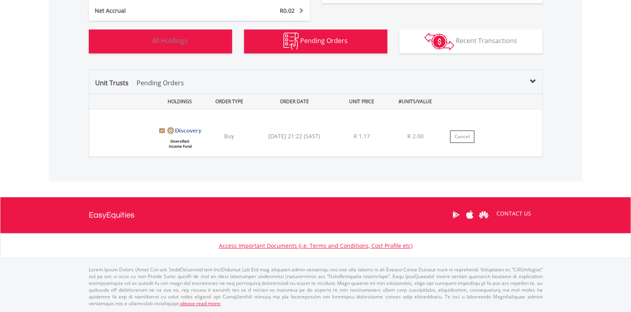
click at [109, 48] on button "Holdings All Holdings" at bounding box center [160, 41] width 143 height 24
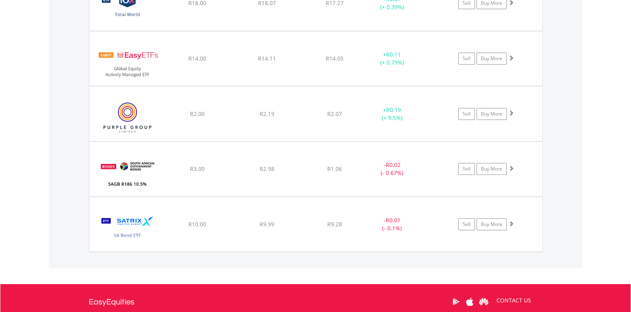
scroll to position [715, 0]
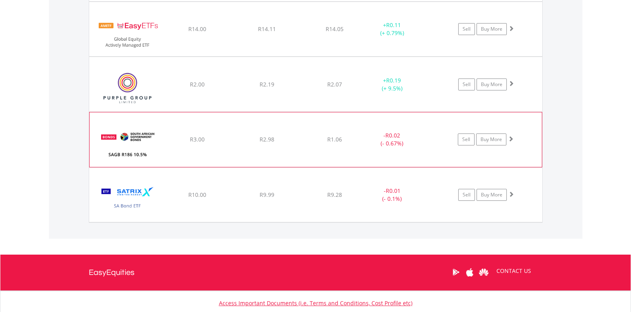
click at [98, 115] on div "﻿ SAGB R186 10.5% [DATE]" at bounding box center [126, 139] width 72 height 54
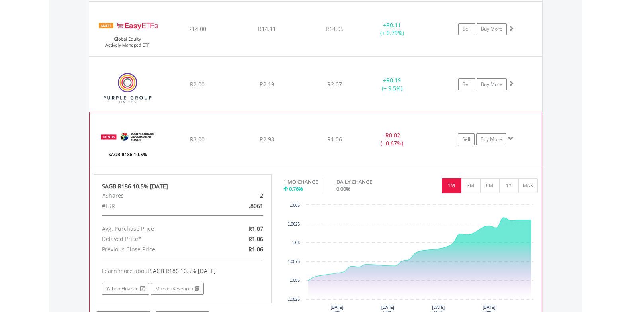
click at [99, 115] on div "﻿ SAGB R186 10.5% [DATE]" at bounding box center [126, 139] width 72 height 54
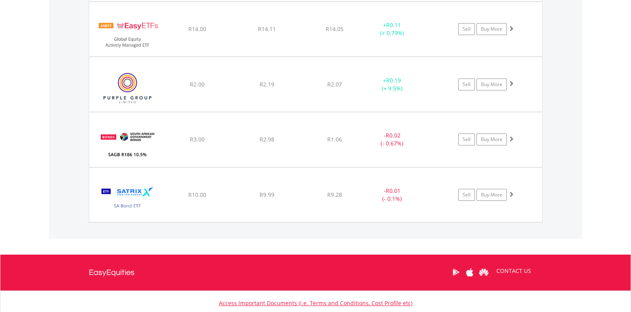
scroll to position [622, 0]
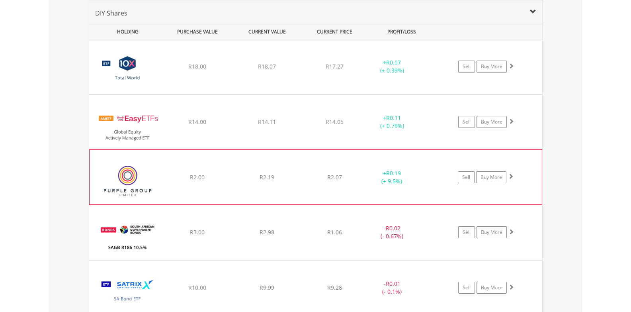
click at [98, 155] on div "﻿ Purple Group Limited" at bounding box center [126, 177] width 72 height 54
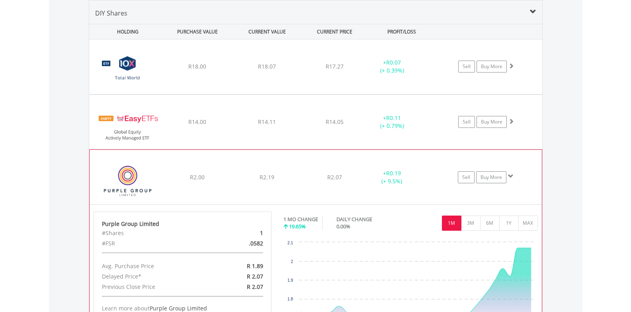
click at [93, 155] on div "﻿ Purple Group Limited" at bounding box center [126, 177] width 72 height 54
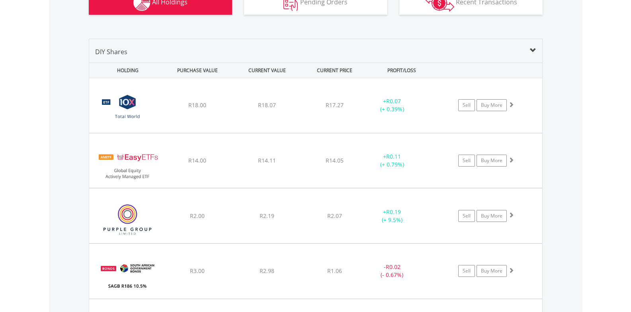
scroll to position [558, 0]
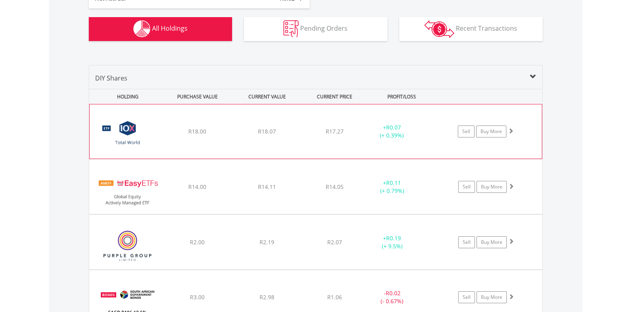
click at [106, 112] on div "﻿ 10X Total World Stock Feeder Exchange Traded Fund" at bounding box center [126, 131] width 72 height 54
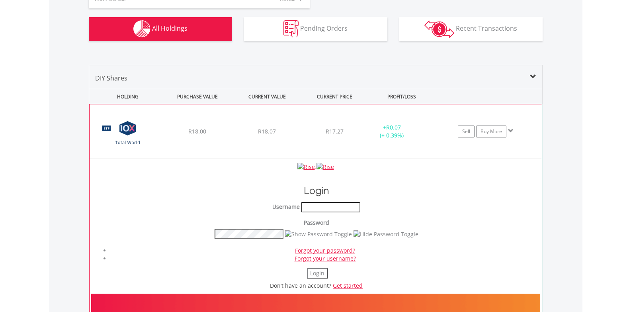
click at [106, 112] on div "﻿ 10X Total World Stock Feeder Exchange Traded Fund" at bounding box center [126, 131] width 72 height 54
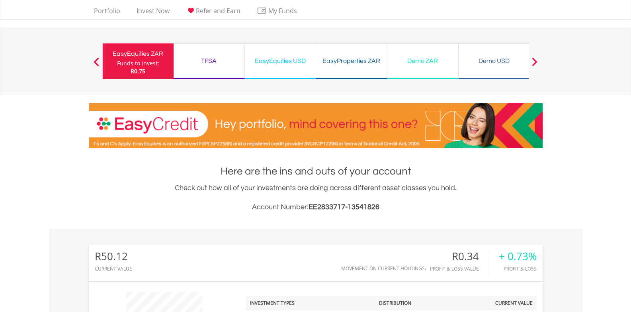
scroll to position [0, 0]
